Goal: Obtain resource: Obtain resource

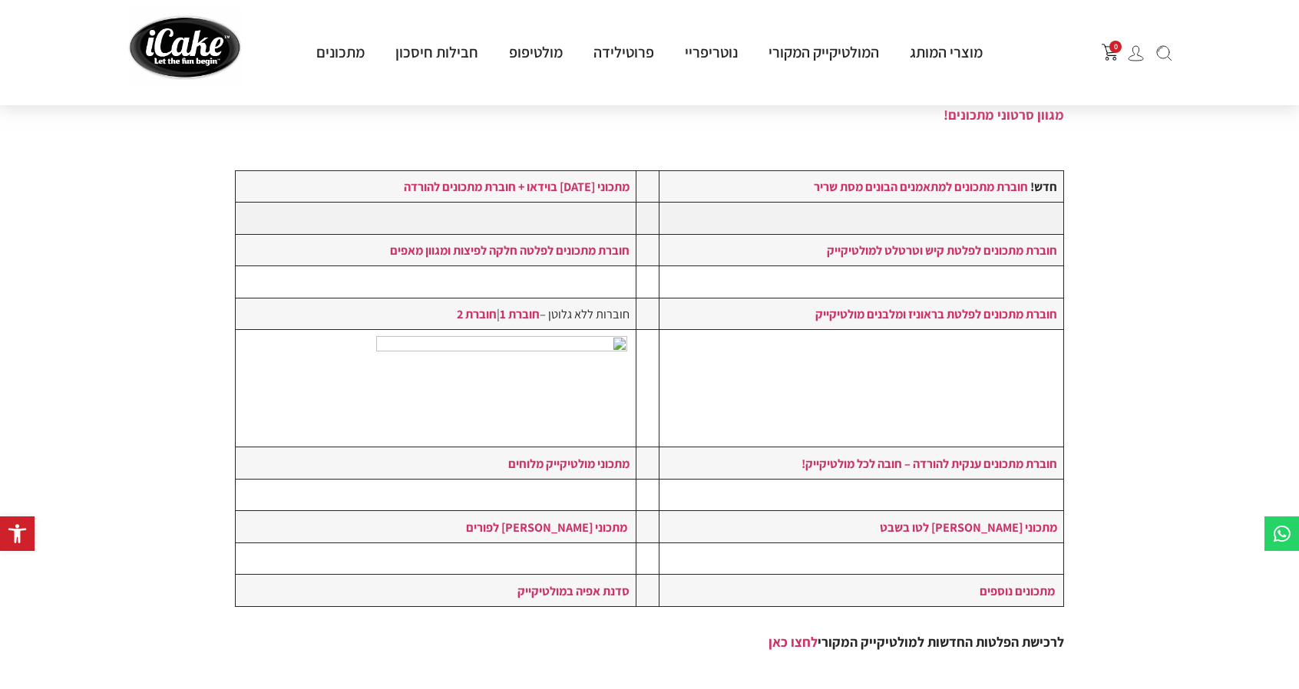
scroll to position [223, 0]
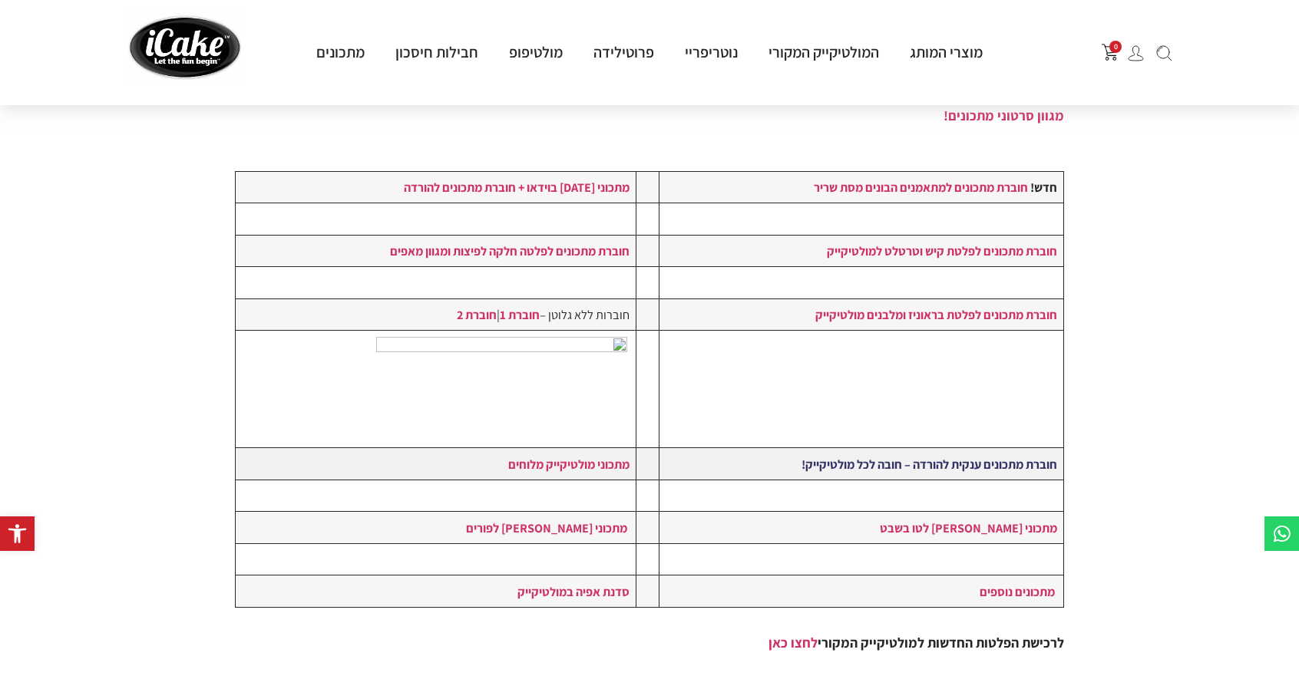
click at [1001, 461] on strong "חוברת מתכונים ענקית להורדה – חובה לכל מולטיקייק!" at bounding box center [930, 464] width 256 height 17
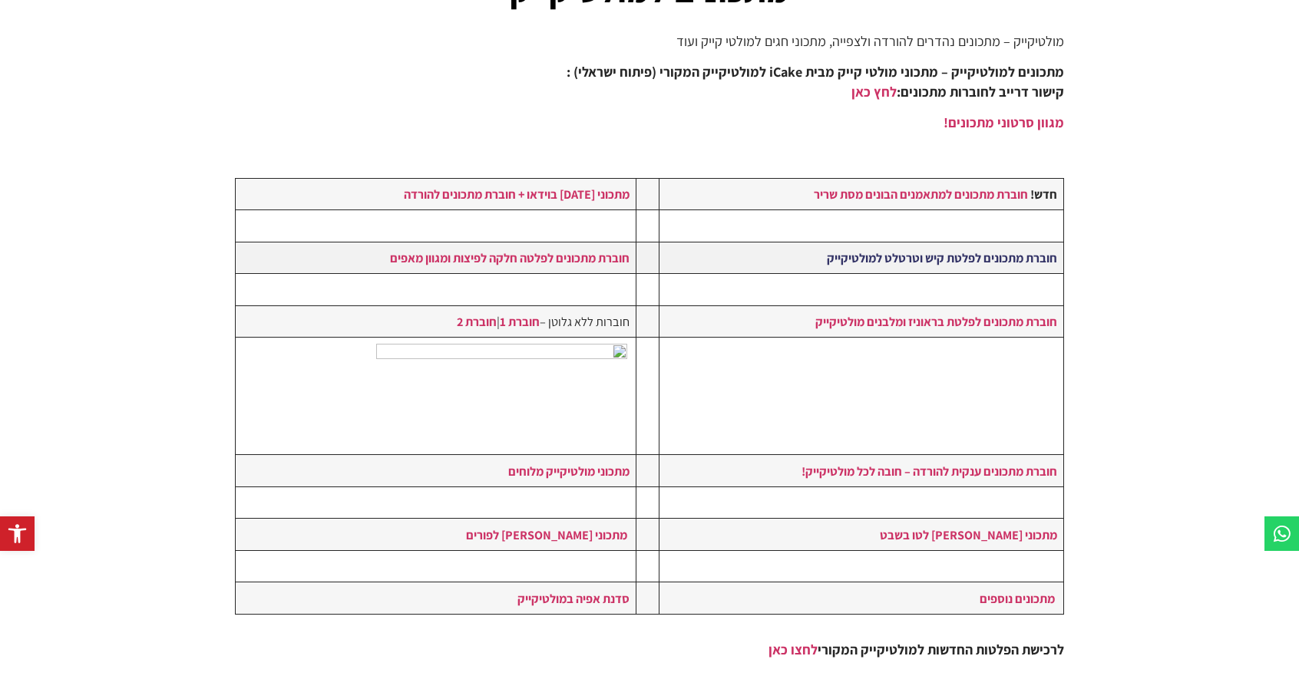
click at [923, 260] on link "חוברת מתכונים לפלטת קיש וטרטלט למולטיקייק" at bounding box center [942, 258] width 230 height 17
